Goal: Transaction & Acquisition: Purchase product/service

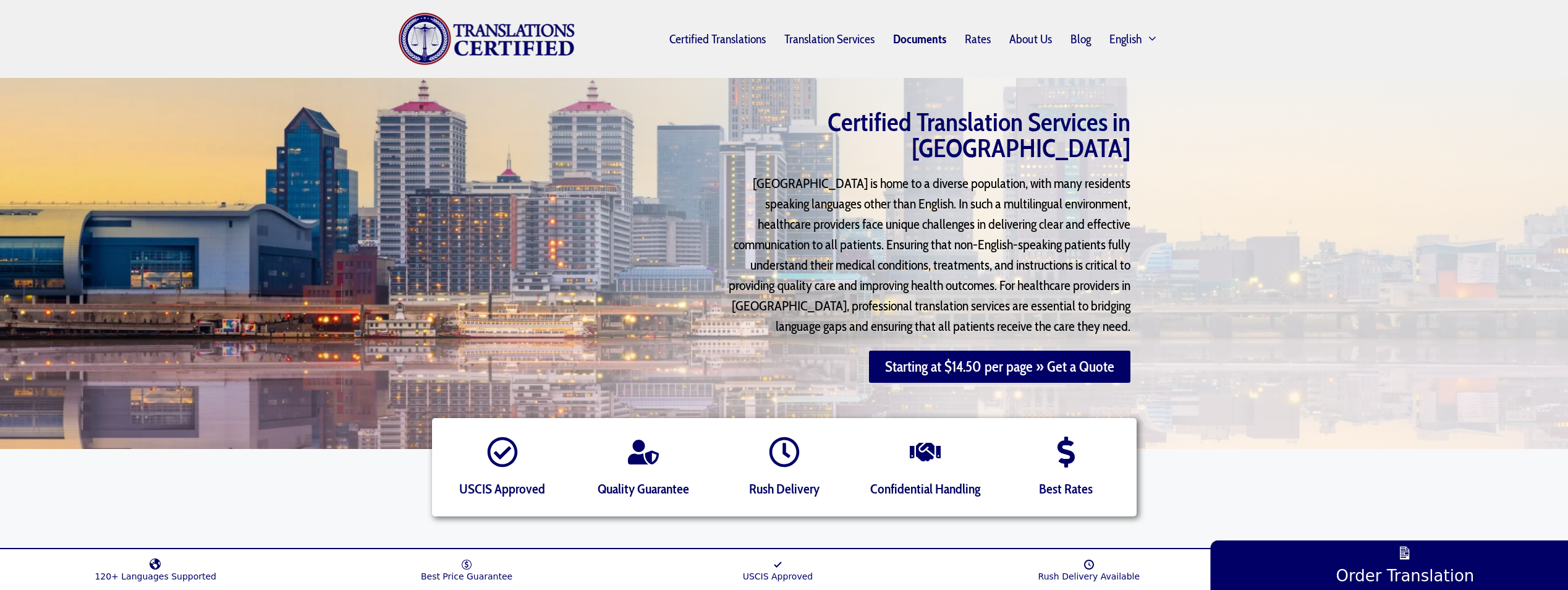
click at [918, 35] on link "Documents" at bounding box center [919, 38] width 72 height 28
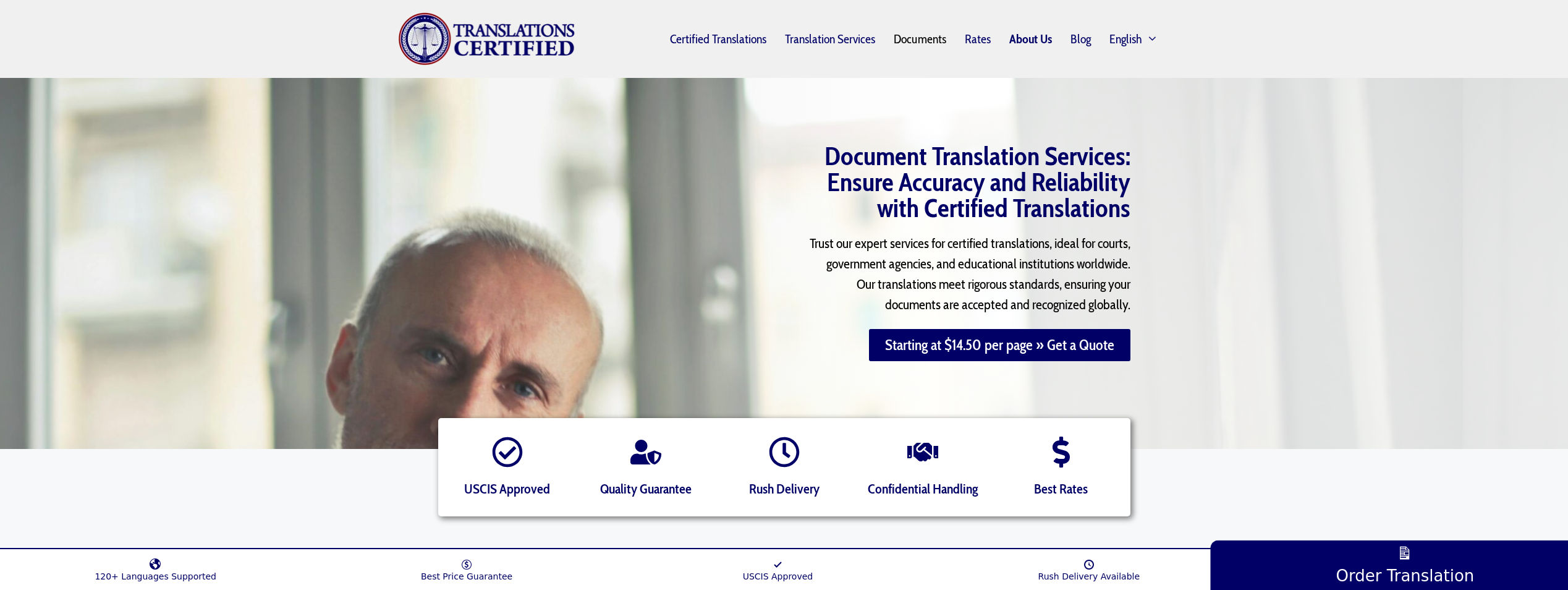
click at [1030, 38] on link "About Us" at bounding box center [1030, 38] width 61 height 28
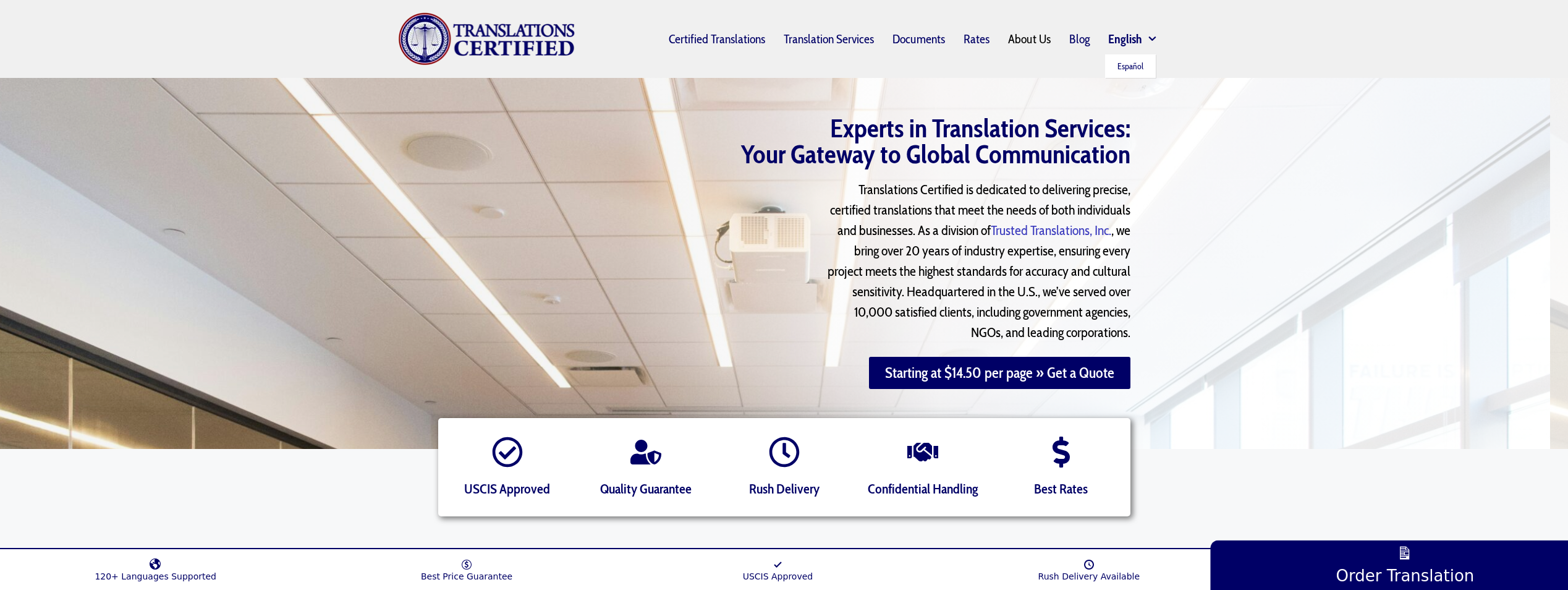
click at [1128, 40] on span "English" at bounding box center [1125, 39] width 34 height 10
click at [1035, 38] on link "About Us" at bounding box center [1030, 38] width 61 height 28
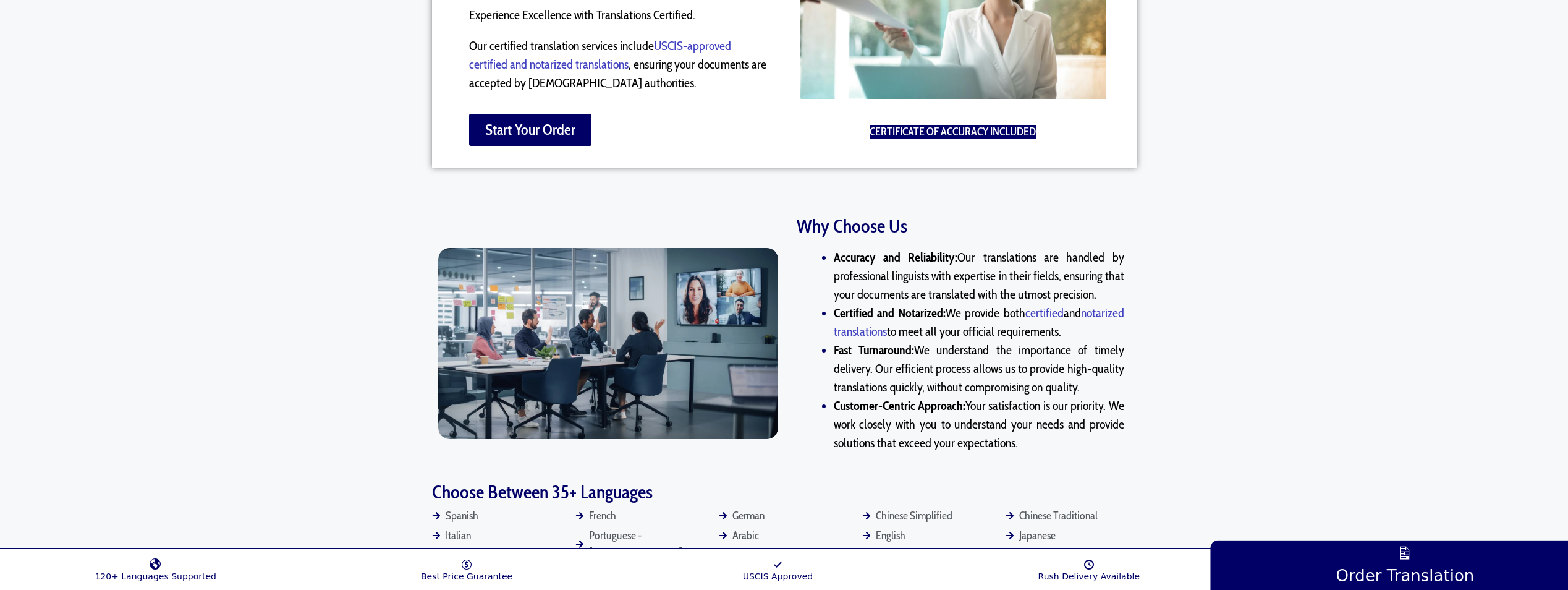
scroll to position [1174, 0]
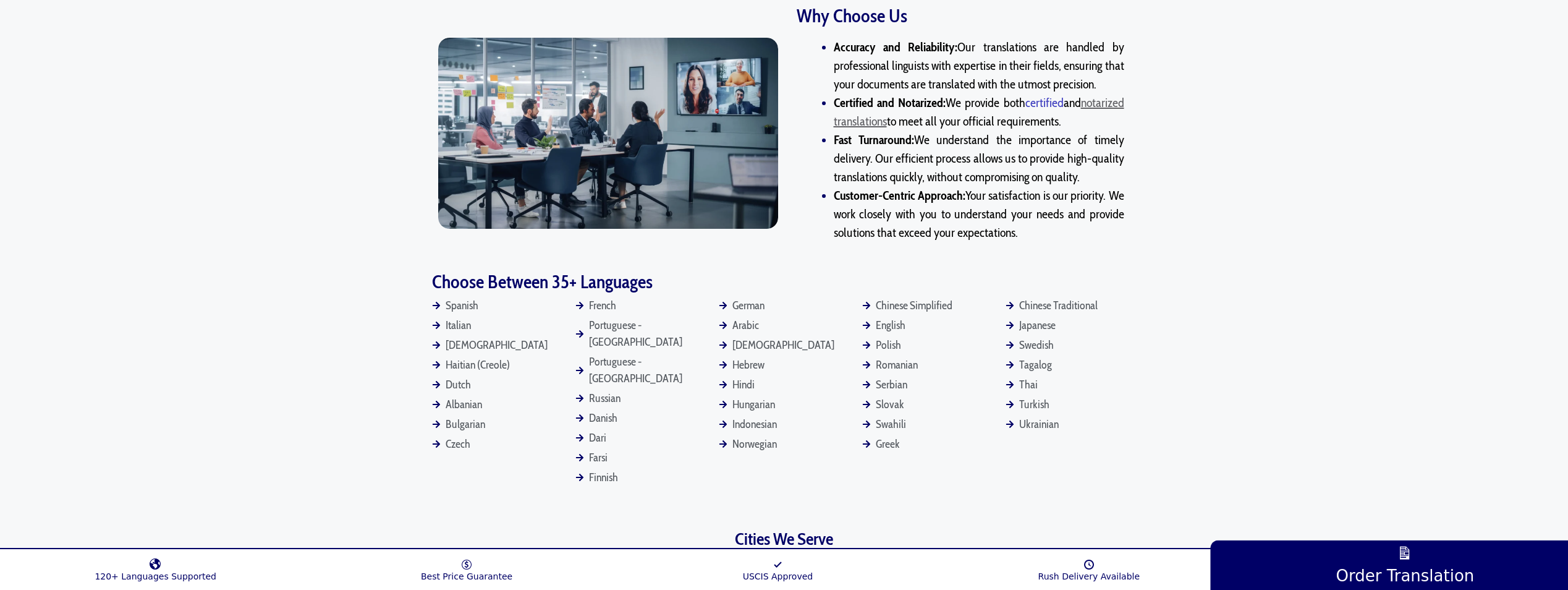
click at [893, 96] on link "notarized translations" at bounding box center [979, 111] width 290 height 33
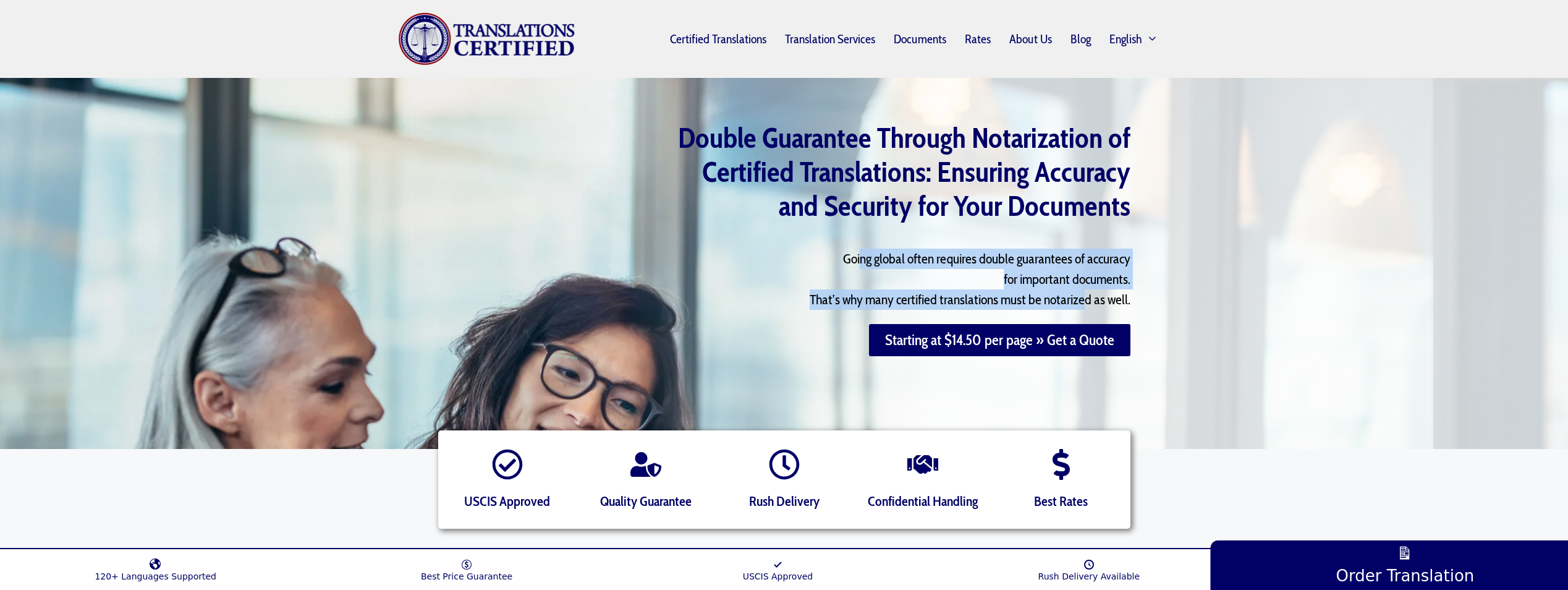
drag, startPoint x: 859, startPoint y: 260, endPoint x: 1087, endPoint y: 299, distance: 231.3
click at [1087, 299] on span "Going global often requires double guarantees of accuracy for important documen…" at bounding box center [970, 279] width 321 height 58
click at [1087, 301] on span "Going global often requires double guarantees of accuracy for important documen…" at bounding box center [970, 279] width 321 height 58
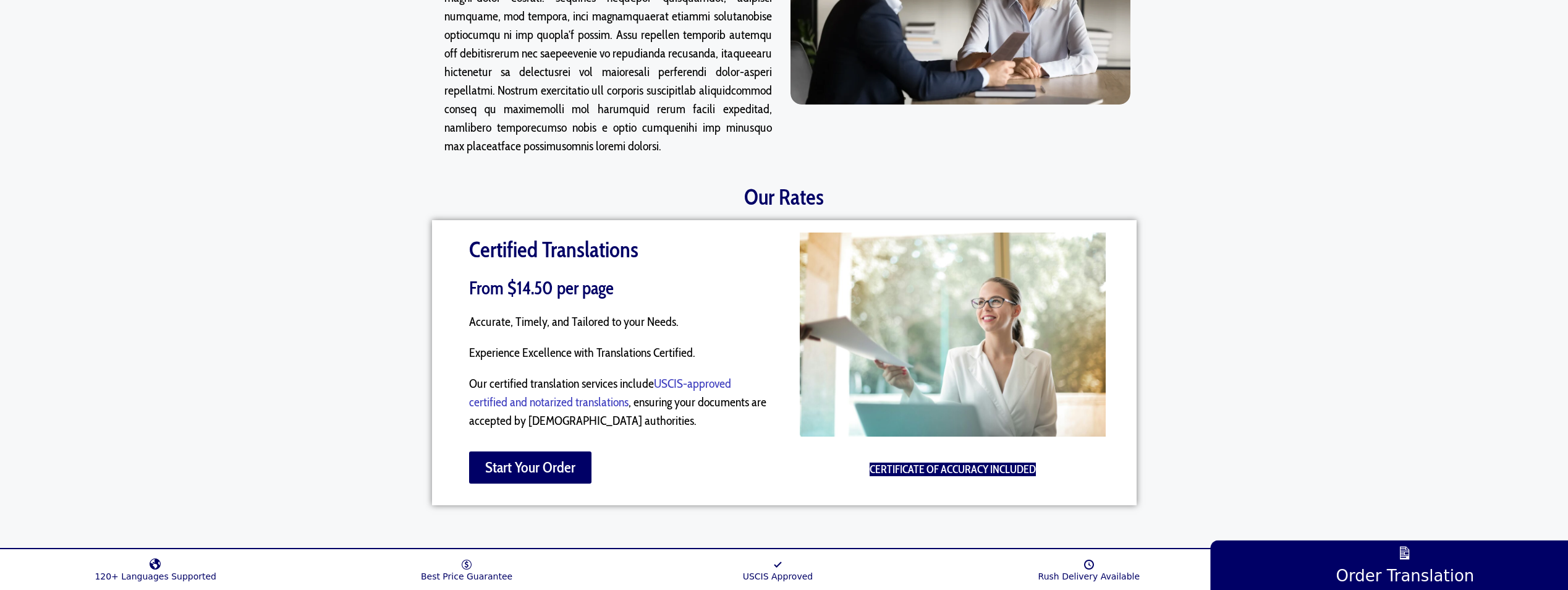
scroll to position [927, 0]
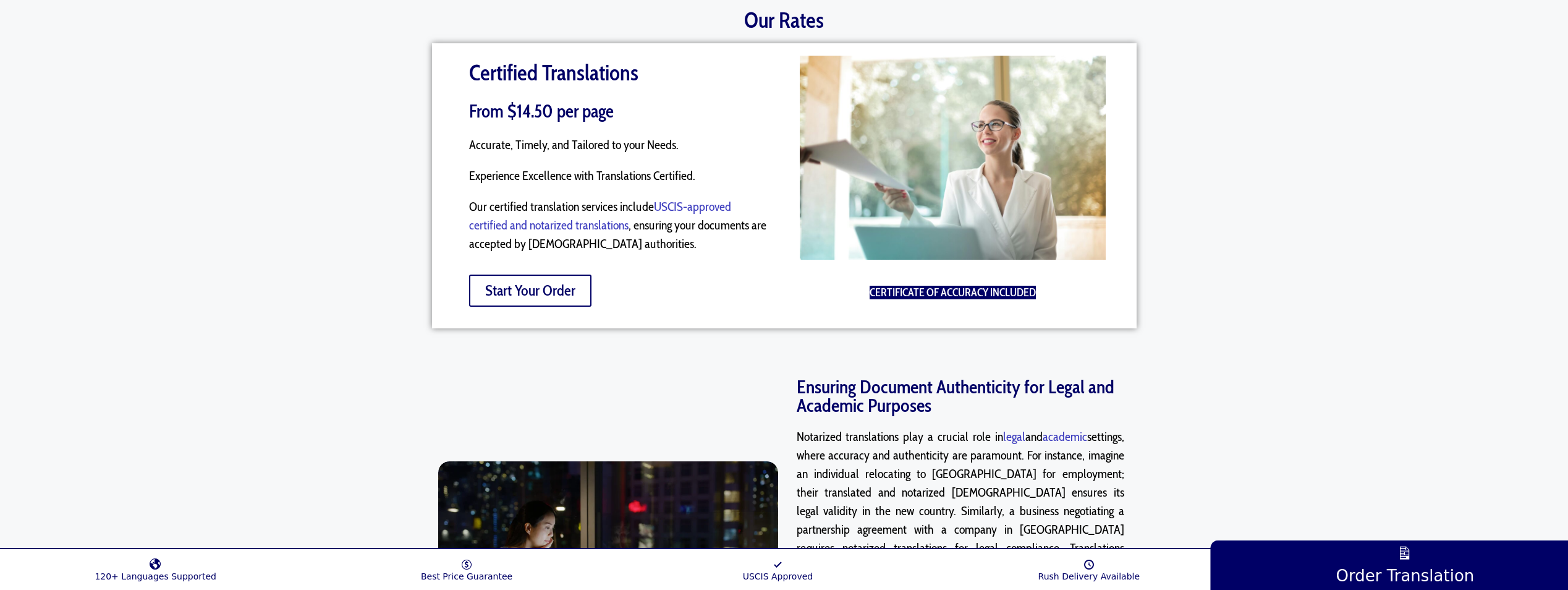
click at [548, 283] on span "Start Your Order" at bounding box center [530, 291] width 90 height 15
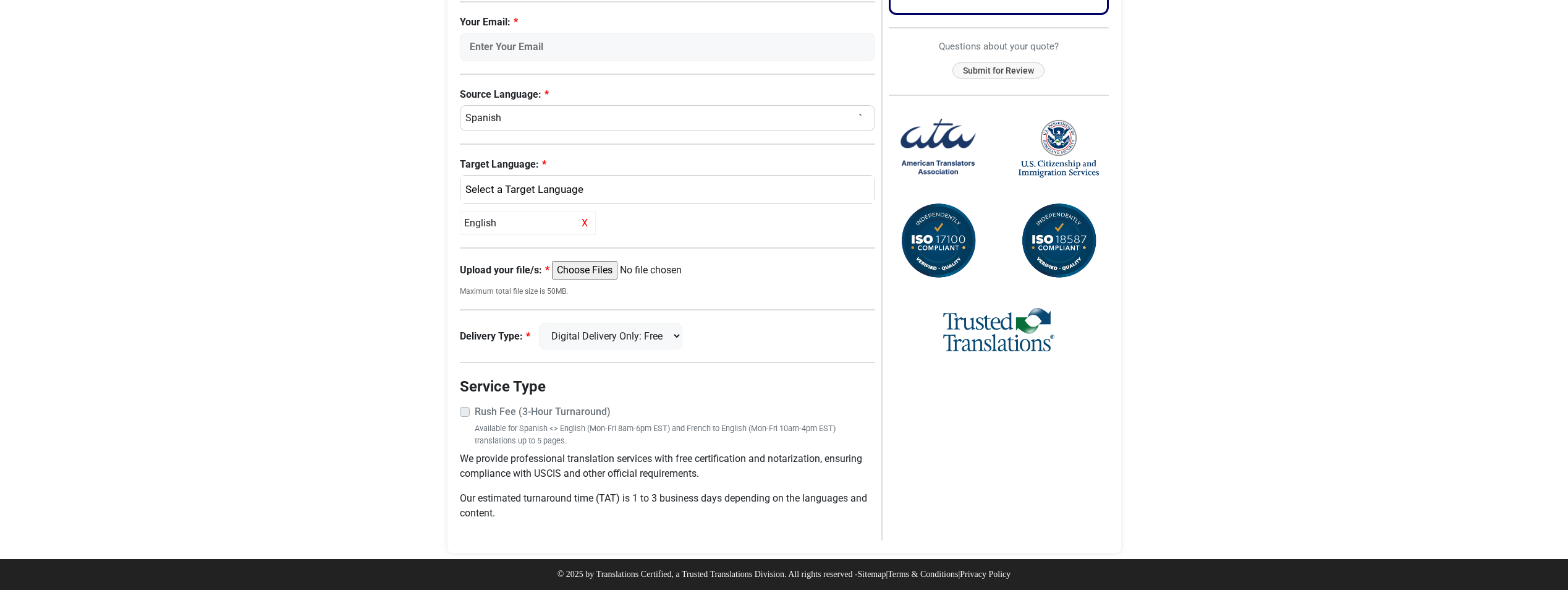
scroll to position [353, 0]
click at [627, 186] on div "English" at bounding box center [665, 190] width 396 height 16
click at [362, 233] on body "Skip to content Menu Menu Certified Translations Translation Services Documents…" at bounding box center [784, 119] width 1568 height 942
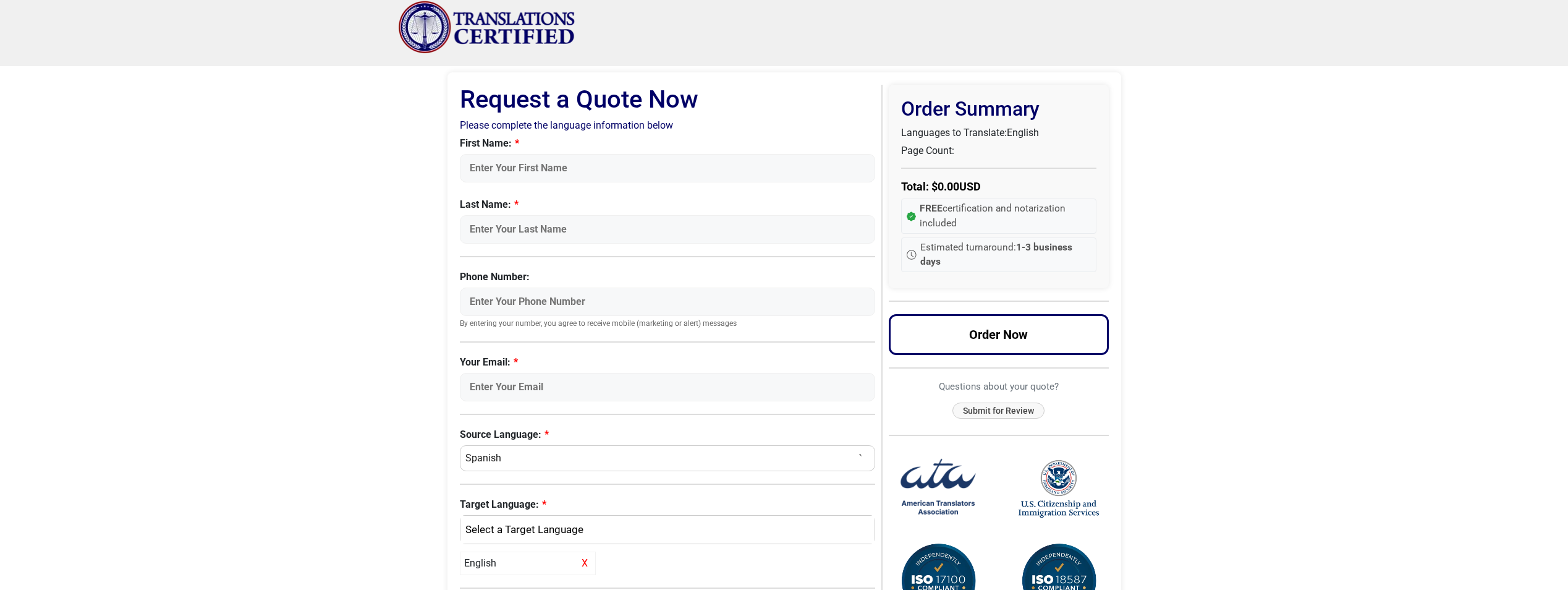
scroll to position [0, 0]
